Goal: Find specific page/section: Find specific page/section

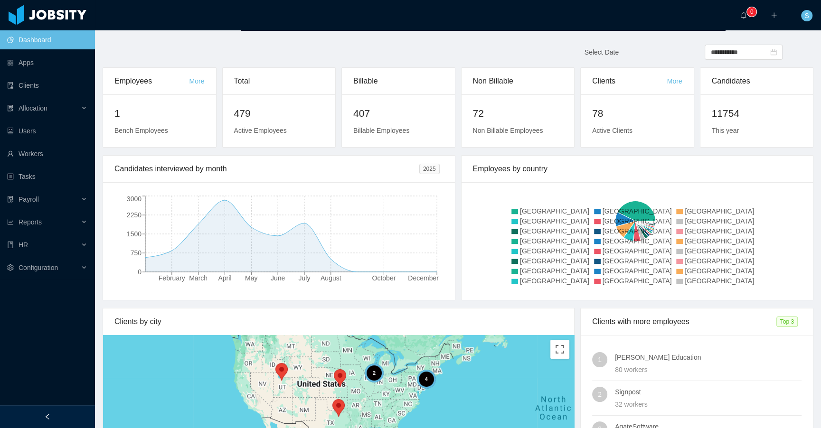
click at [759, 151] on div "Employees More 1 Bench Employees Total 479 Active Employees Billable 407 Billab…" at bounding box center [458, 111] width 717 height 88
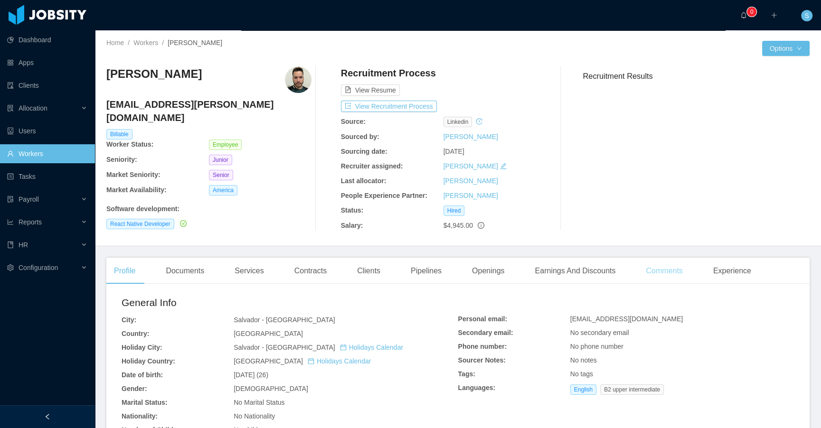
click at [670, 268] on div "Comments" at bounding box center [664, 271] width 52 height 27
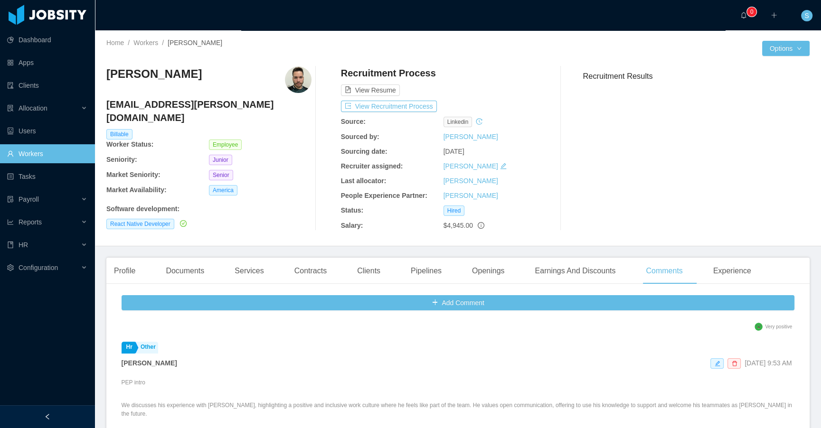
scroll to position [305, 0]
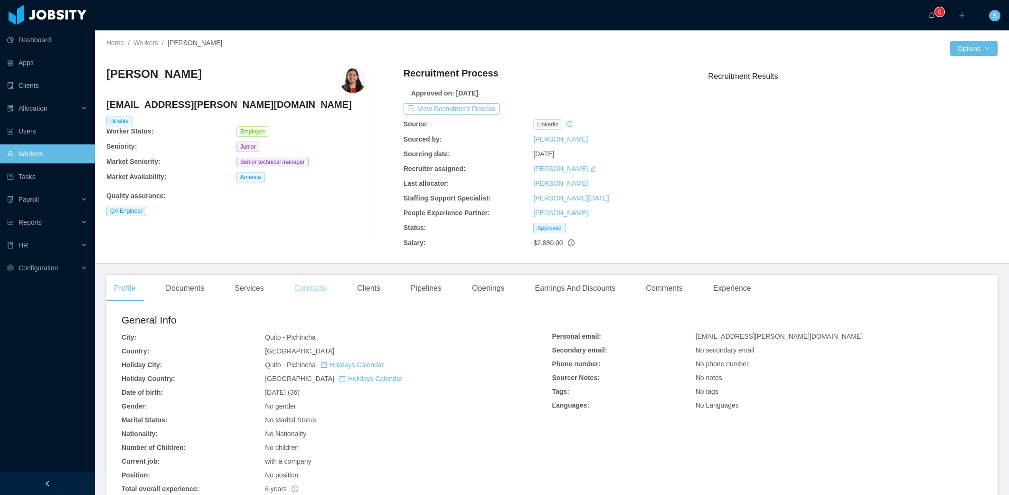
click at [302, 284] on div "Contracts" at bounding box center [310, 288] width 47 height 27
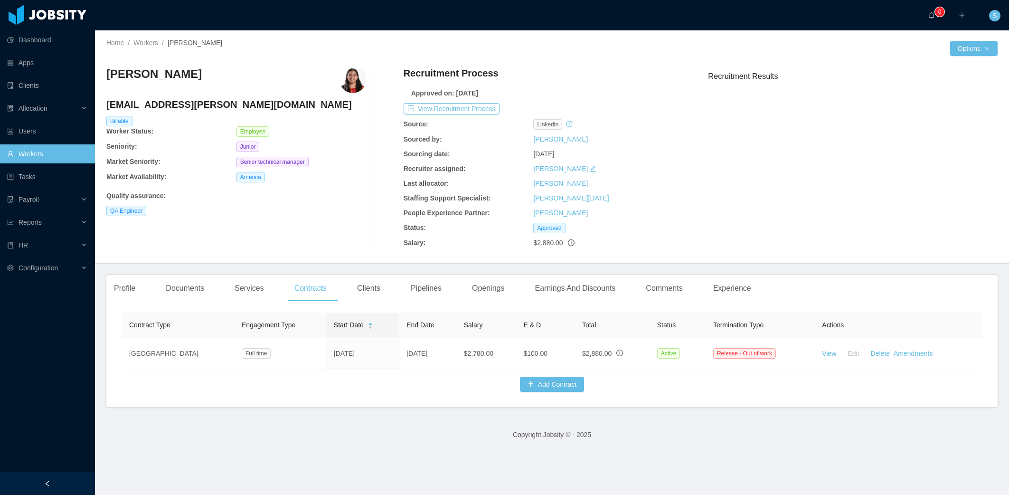
click at [813, 81] on div "Home / Workers / Yacelis Mata / Options Yacelis Mata yacelis.mata@jobsity.com B…" at bounding box center [552, 146] width 914 height 233
